Goal: Information Seeking & Learning: Learn about a topic

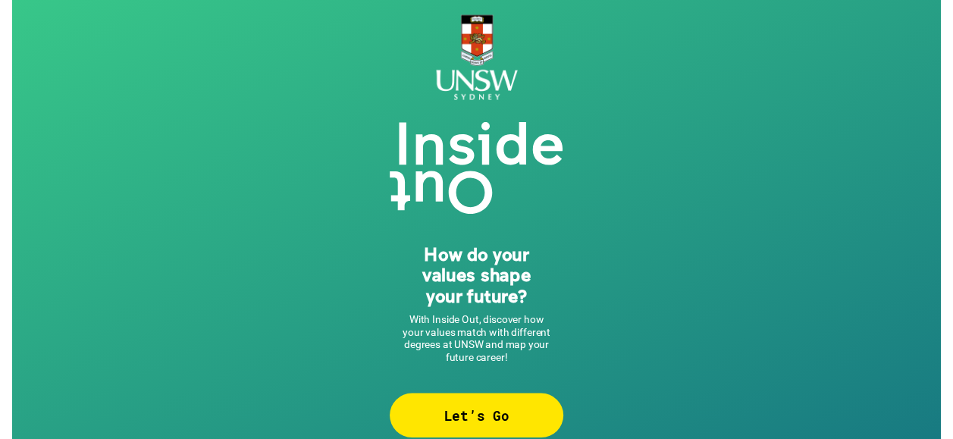
scroll to position [20, 0]
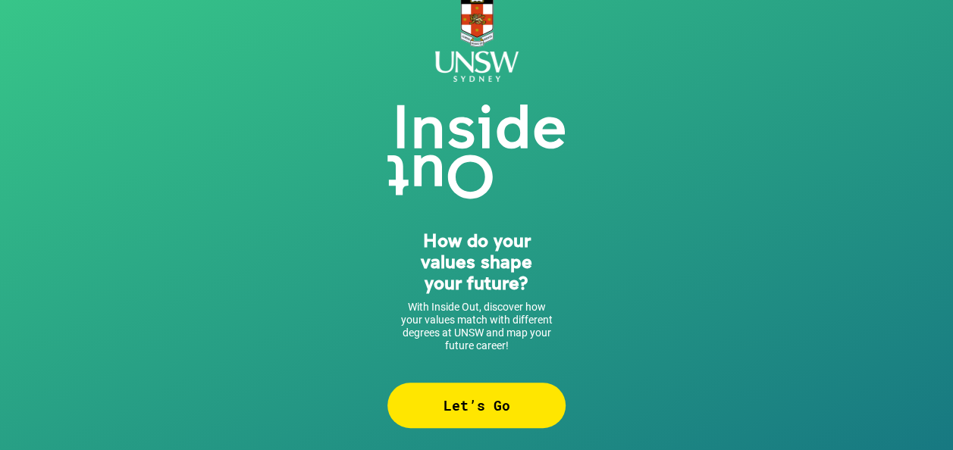
click at [477, 397] on div "Let’s Go" at bounding box center [476, 405] width 178 height 45
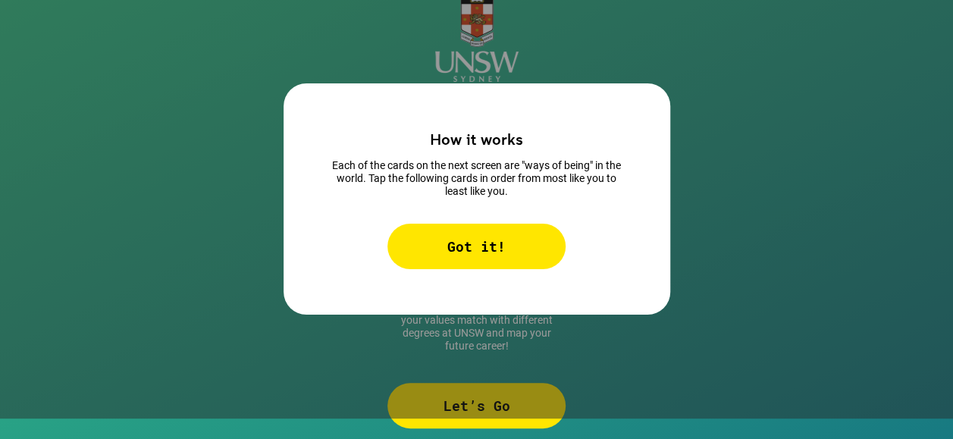
click at [488, 259] on div "Got it!" at bounding box center [476, 246] width 178 height 45
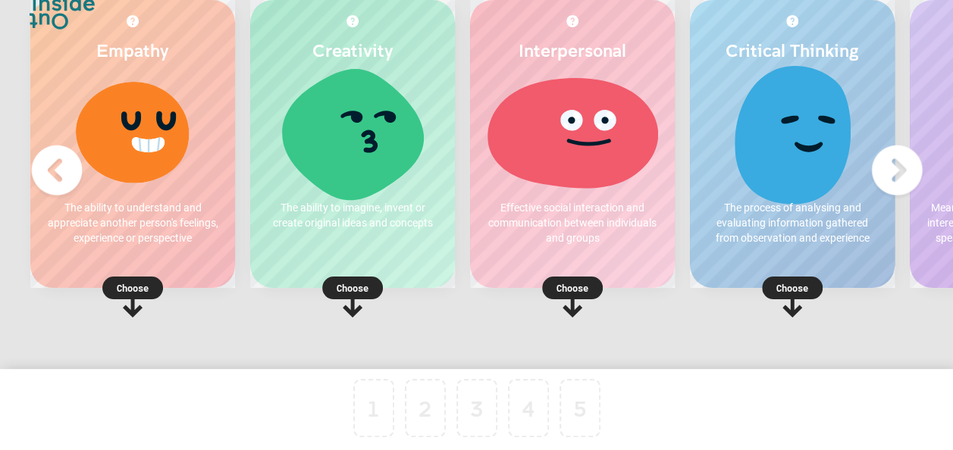
scroll to position [118, 0]
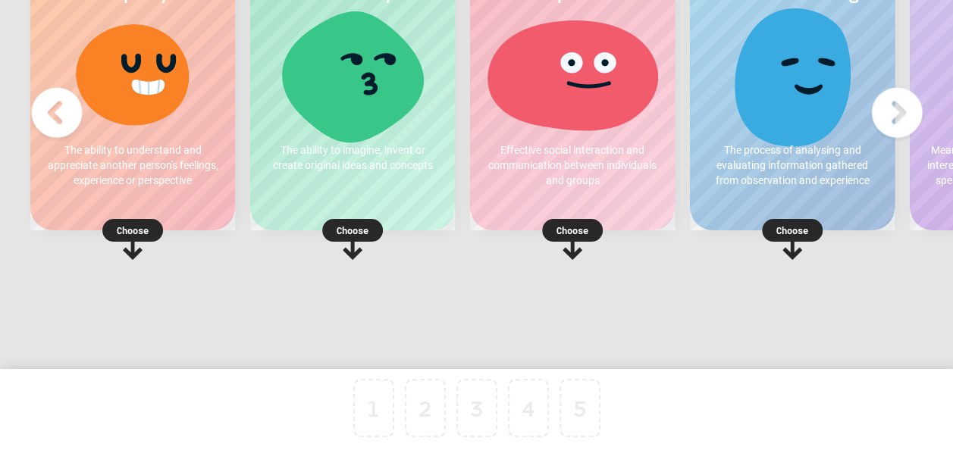
click at [139, 235] on p "Choose" at bounding box center [132, 230] width 205 height 15
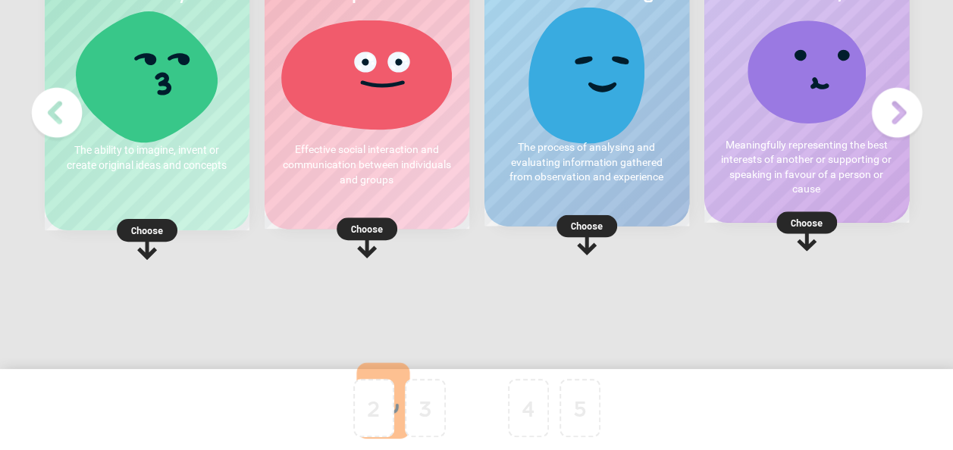
drag, startPoint x: 377, startPoint y: 406, endPoint x: 478, endPoint y: 396, distance: 101.3
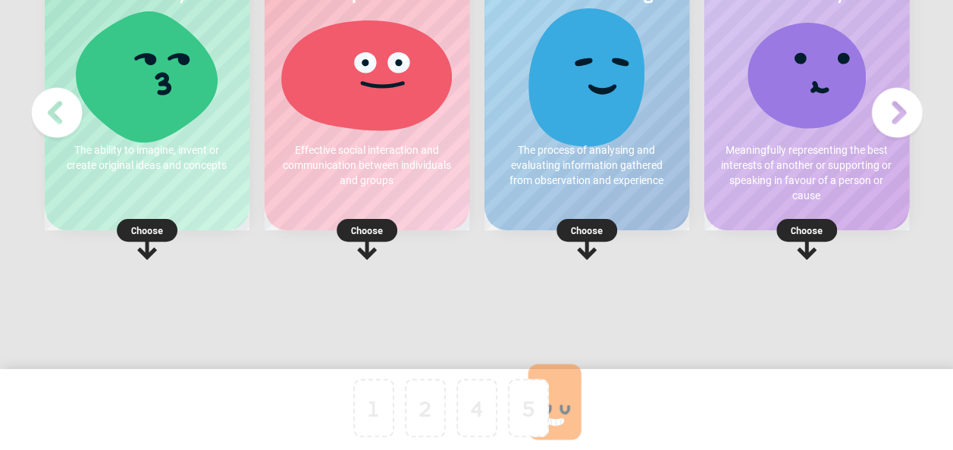
drag, startPoint x: 484, startPoint y: 403, endPoint x: 588, endPoint y: 397, distance: 104.8
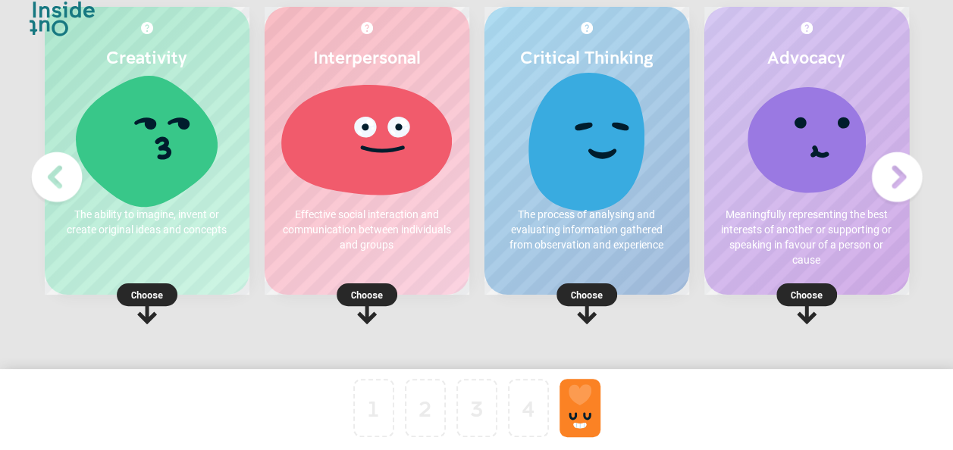
scroll to position [0, 0]
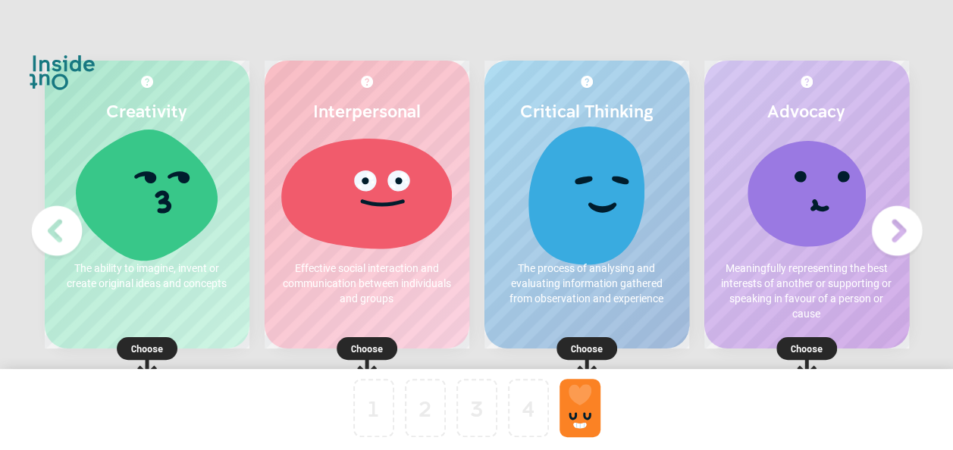
click at [60, 237] on img at bounding box center [57, 231] width 61 height 61
click at [52, 230] on img at bounding box center [57, 231] width 61 height 61
drag, startPoint x: 176, startPoint y: 211, endPoint x: 198, endPoint y: 214, distance: 22.2
click at [198, 214] on div at bounding box center [147, 193] width 174 height 114
click at [139, 345] on p "Choose" at bounding box center [147, 348] width 205 height 15
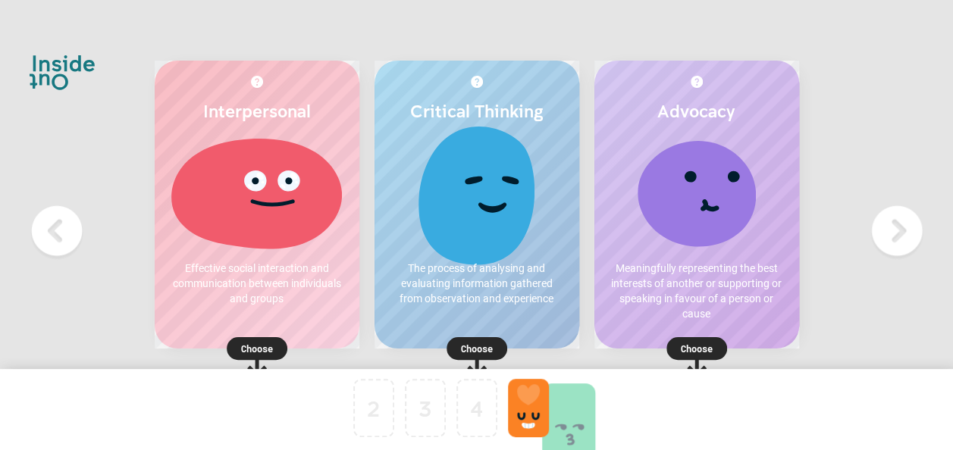
drag, startPoint x: 373, startPoint y: 387, endPoint x: 562, endPoint y: 391, distance: 189.5
click at [285, 293] on p "Effective social interaction and communication between individuals and groups" at bounding box center [257, 283] width 174 height 45
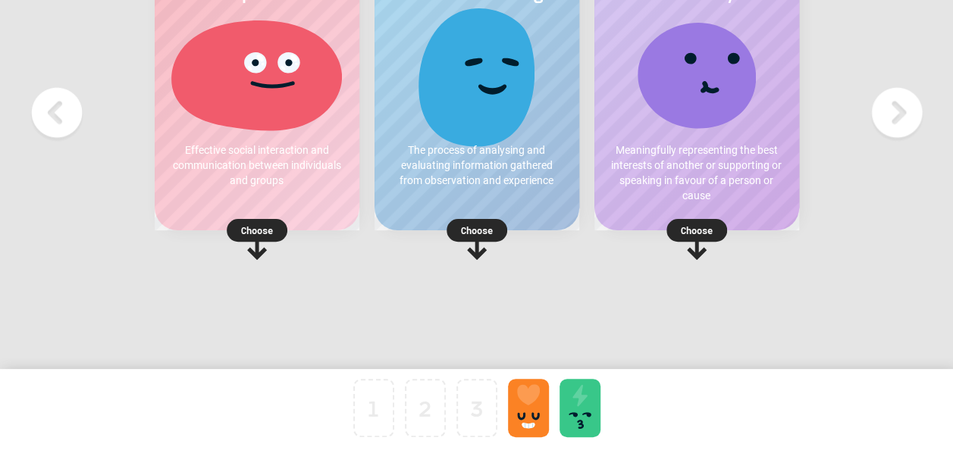
click at [249, 243] on icon at bounding box center [257, 239] width 61 height 41
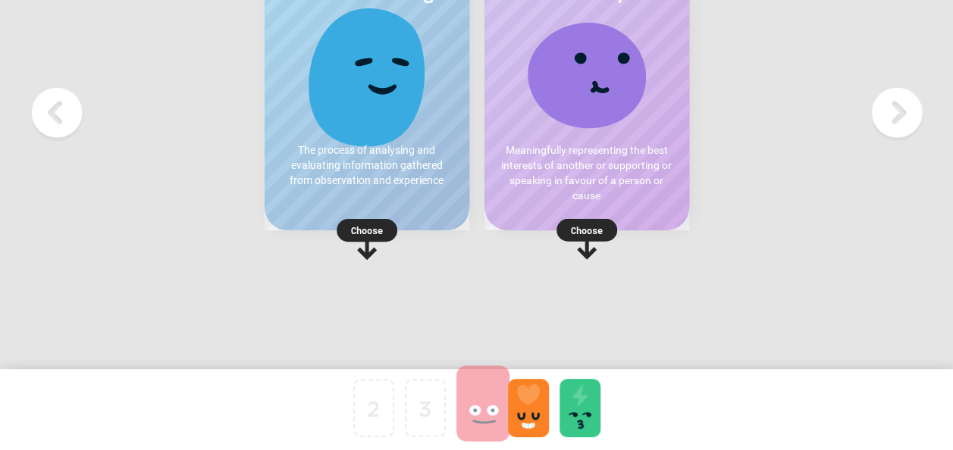
drag, startPoint x: 378, startPoint y: 406, endPoint x: 487, endPoint y: 402, distance: 109.2
click at [581, 227] on p "Choose" at bounding box center [586, 230] width 205 height 15
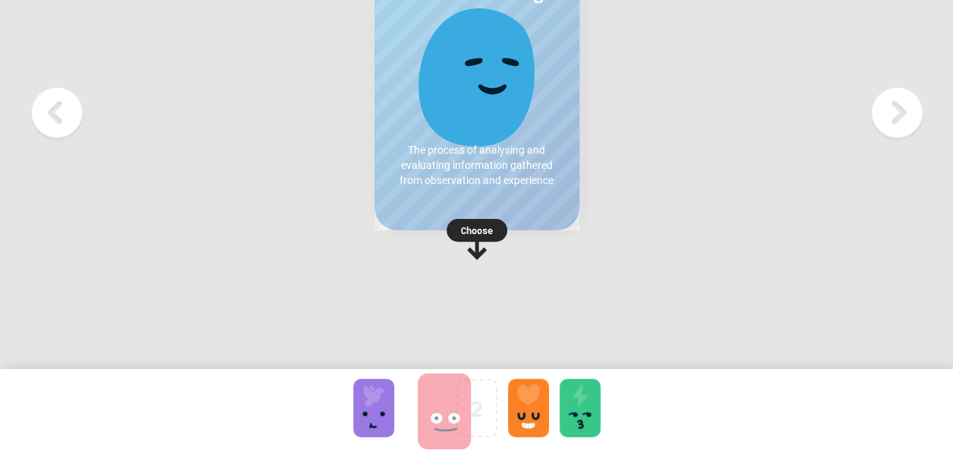
drag, startPoint x: 469, startPoint y: 417, endPoint x: 431, endPoint y: 421, distance: 38.1
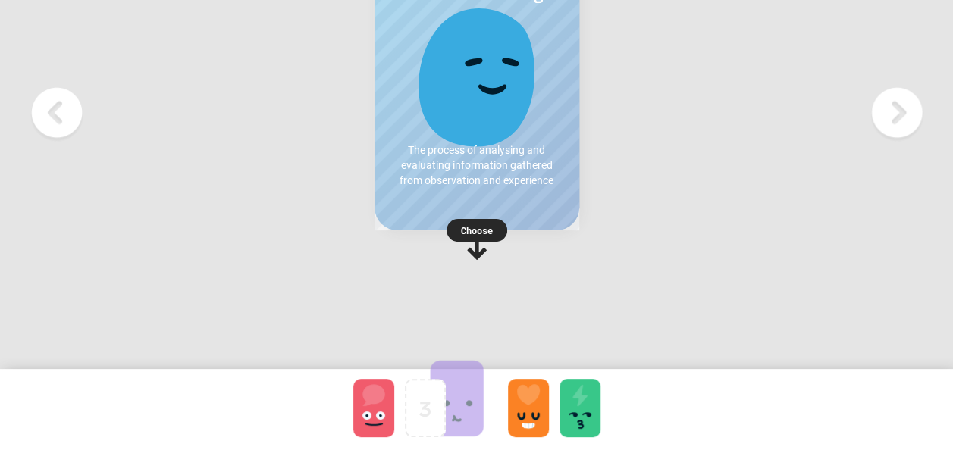
drag, startPoint x: 381, startPoint y: 421, endPoint x: 469, endPoint y: 411, distance: 89.2
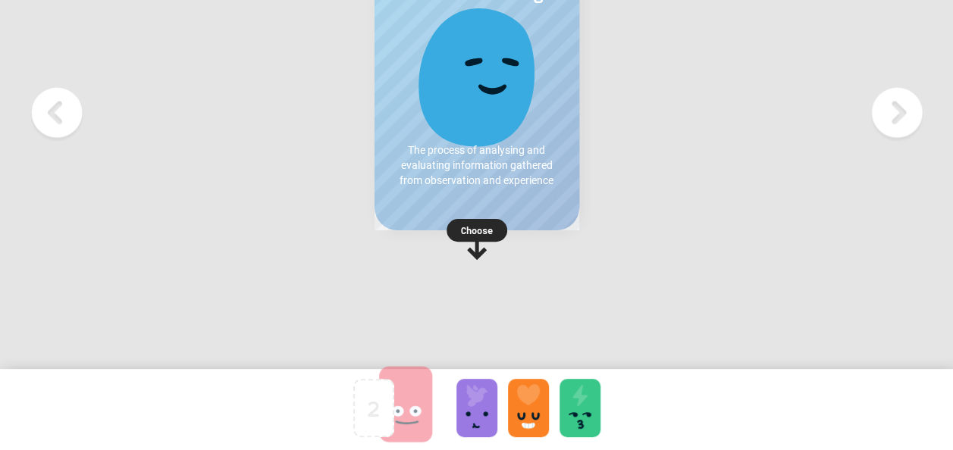
drag, startPoint x: 390, startPoint y: 417, endPoint x: 424, endPoint y: 413, distance: 35.1
click at [482, 226] on p "Choose" at bounding box center [476, 230] width 205 height 15
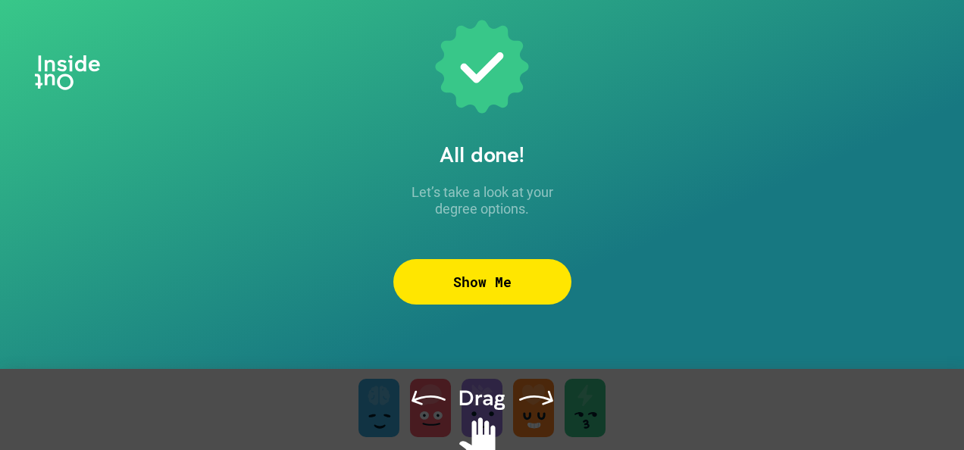
click at [510, 282] on div "Show Me" at bounding box center [482, 281] width 178 height 45
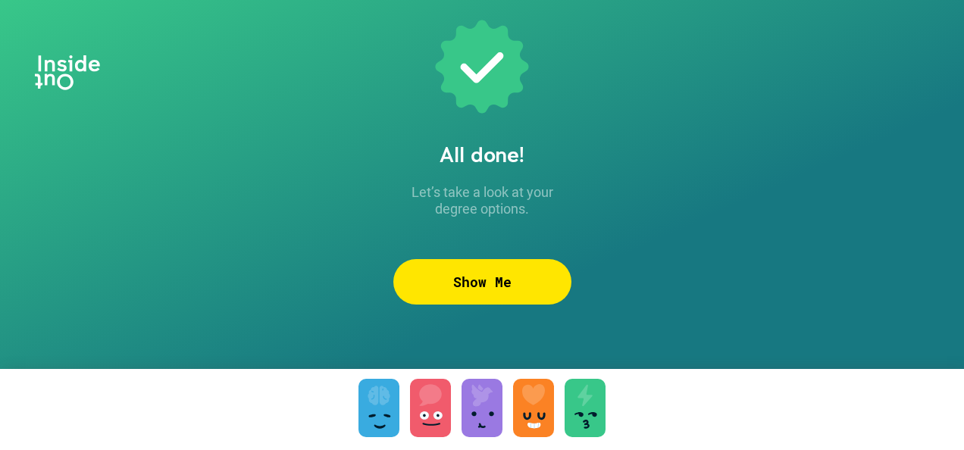
click at [471, 277] on div "Show Me" at bounding box center [482, 281] width 178 height 45
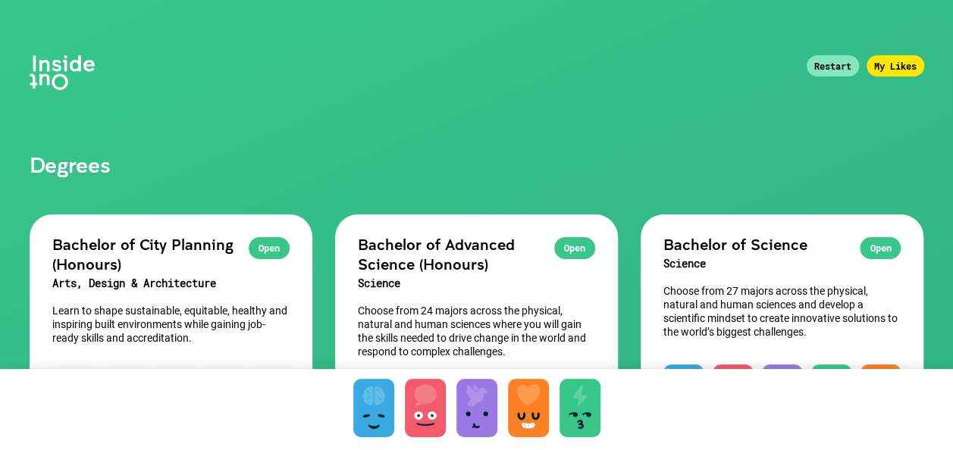
click at [826, 62] on div "Restart" at bounding box center [832, 65] width 52 height 21
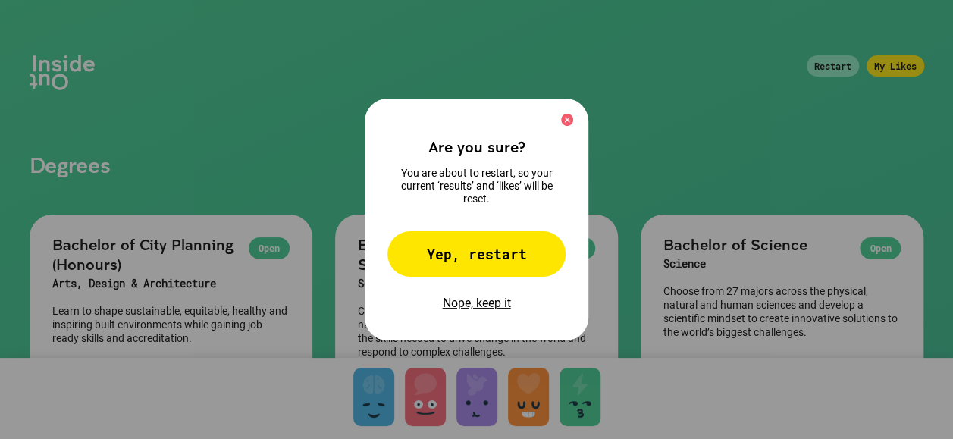
click at [494, 271] on div "Yep, restart" at bounding box center [476, 253] width 178 height 45
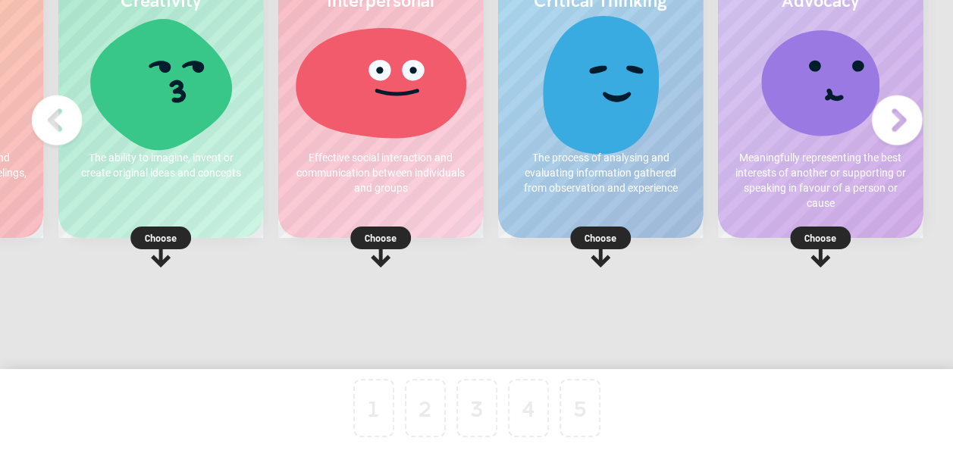
scroll to position [118, 0]
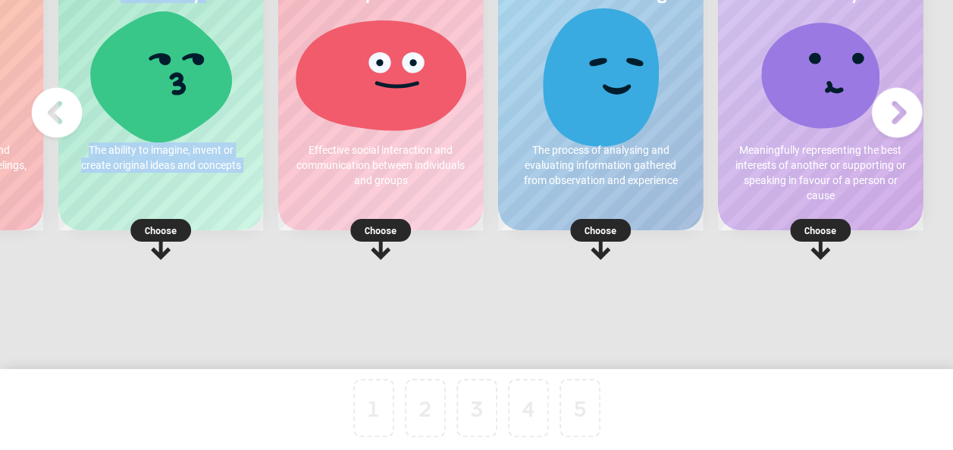
drag, startPoint x: 164, startPoint y: 220, endPoint x: 212, endPoint y: 290, distance: 84.9
click at [212, 290] on div "Creativity The ability to imagine, invent or create original ideas and concepts…" at bounding box center [161, 139] width 220 height 394
click at [379, 412] on div at bounding box center [374, 408] width 38 height 55
click at [157, 245] on icon at bounding box center [160, 239] width 61 height 41
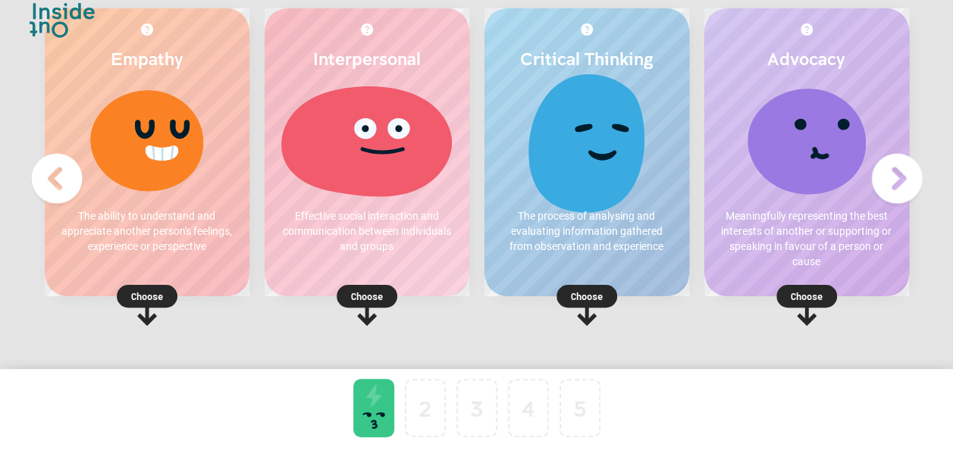
scroll to position [76, 0]
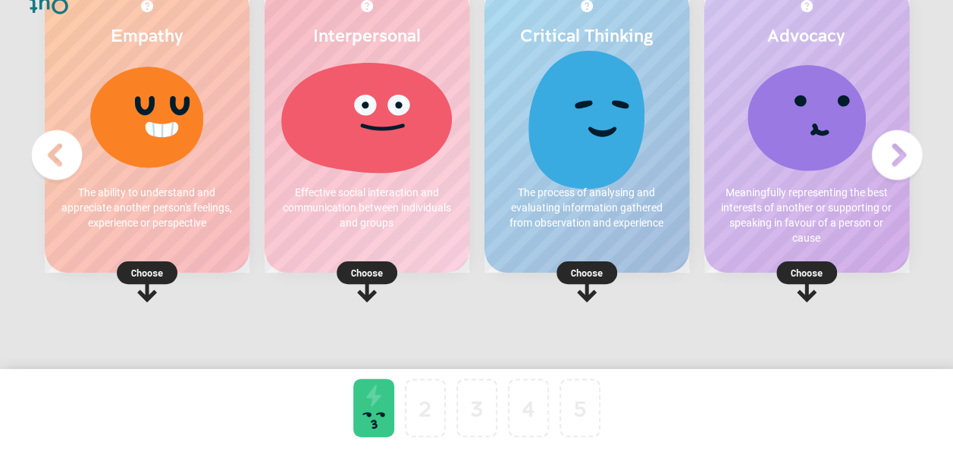
click at [807, 281] on icon at bounding box center [807, 290] width 20 height 24
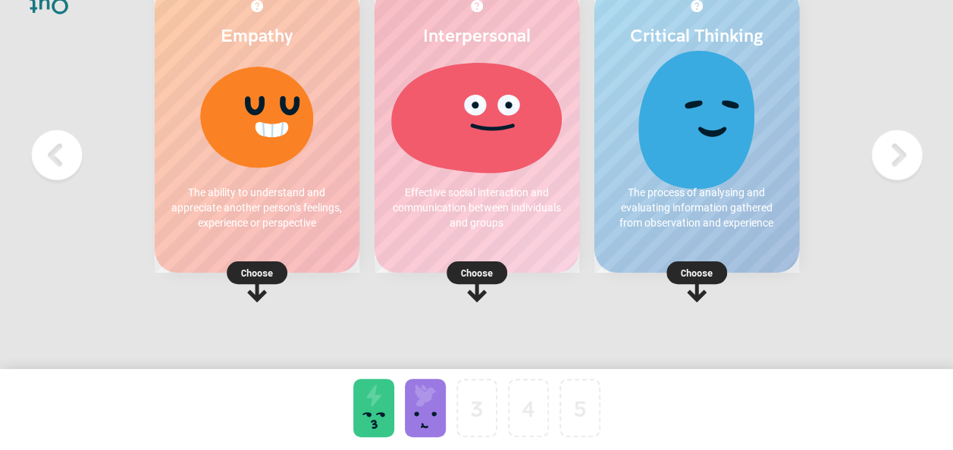
click at [258, 274] on p "Choose" at bounding box center [257, 272] width 205 height 15
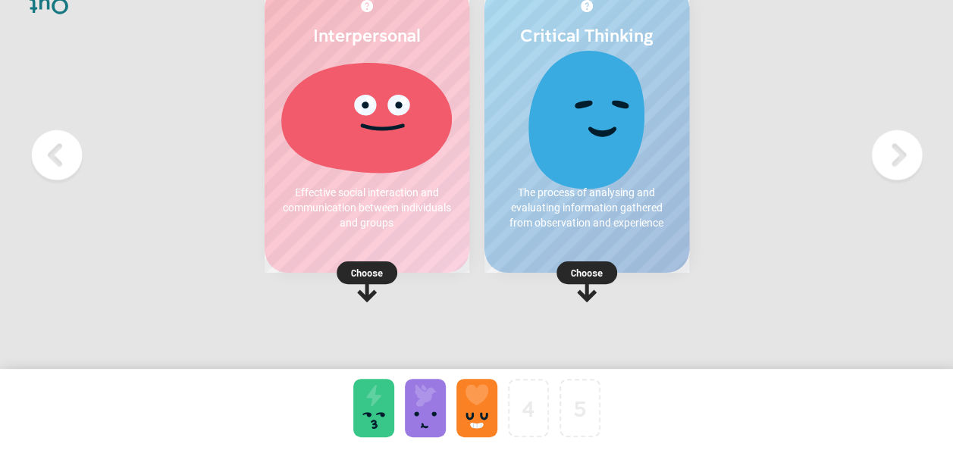
click at [374, 273] on p "Choose" at bounding box center [367, 272] width 205 height 15
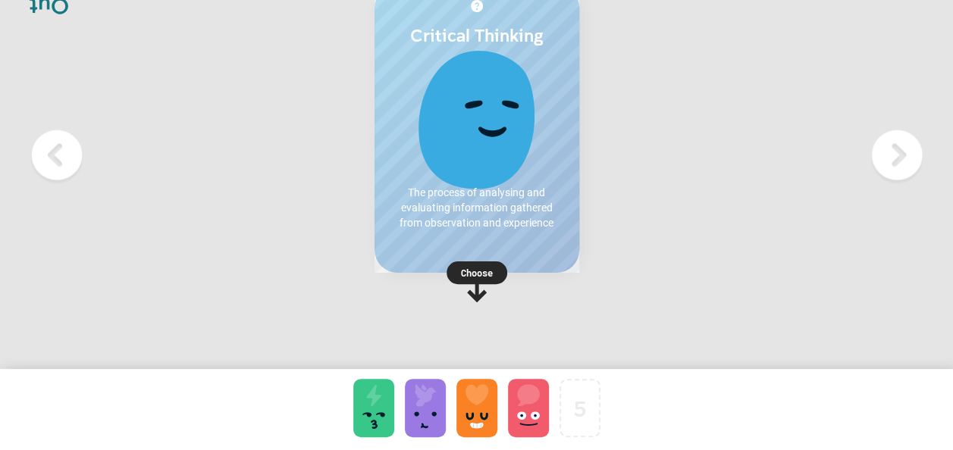
click at [487, 271] on p "Choose" at bounding box center [476, 272] width 205 height 15
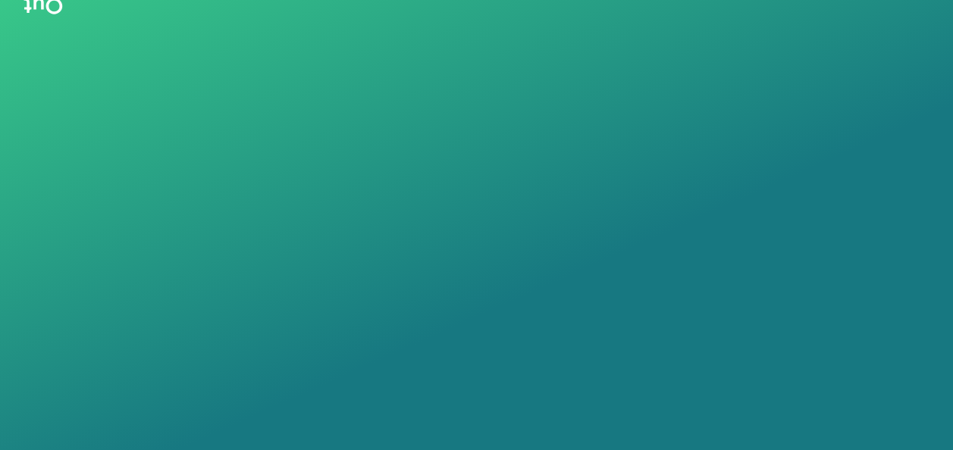
scroll to position [0, 0]
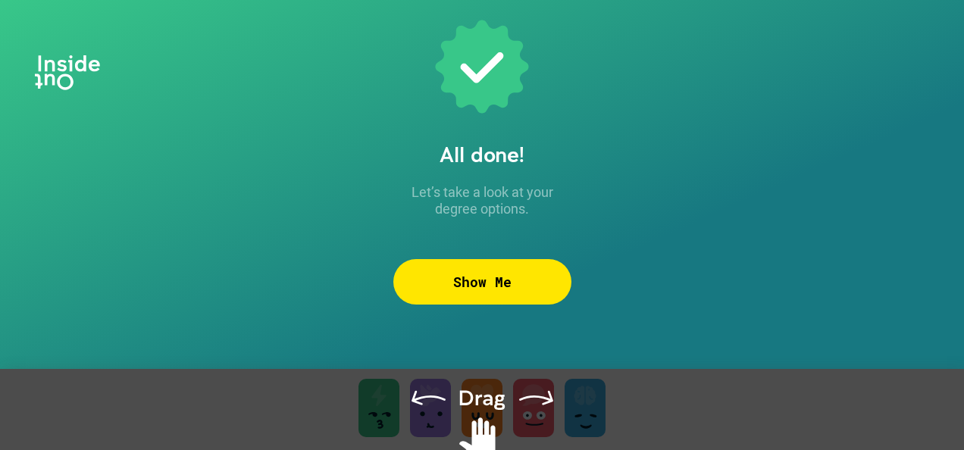
click at [471, 281] on div "Show Me" at bounding box center [482, 281] width 178 height 45
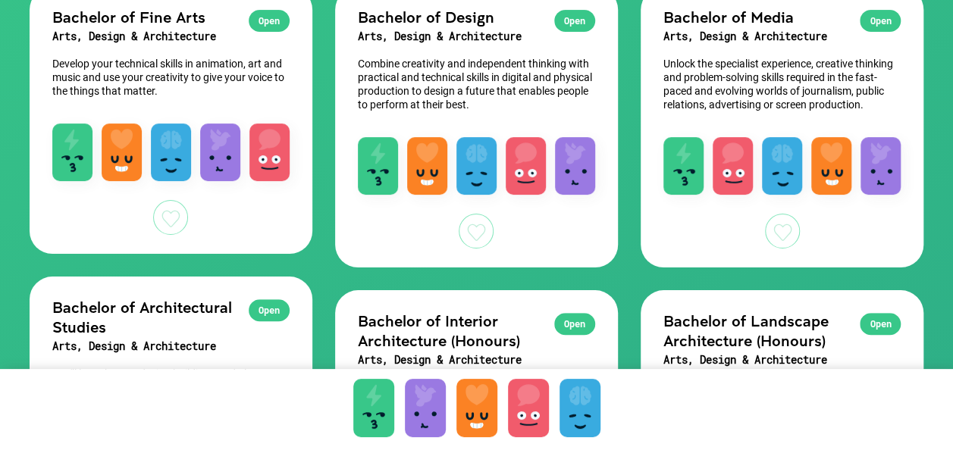
scroll to position [455, 0]
